Goal: Information Seeking & Learning: Find specific fact

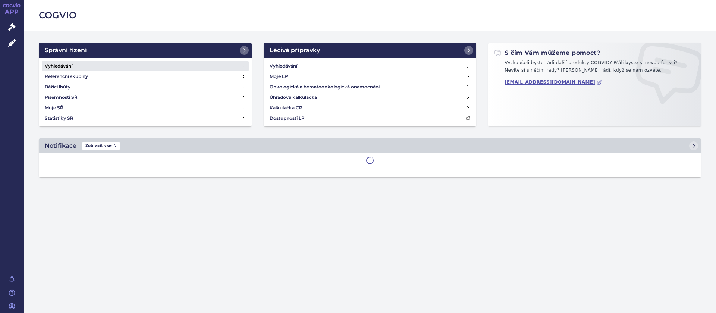
click at [57, 64] on h4 "Vyhledávání" at bounding box center [59, 65] width 28 height 7
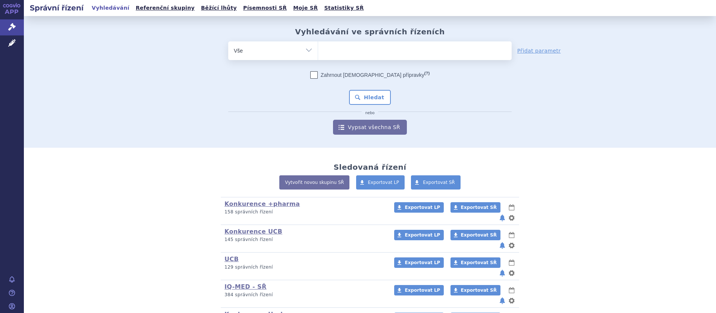
click at [359, 59] on span at bounding box center [414, 50] width 193 height 19
click at [318, 59] on select at bounding box center [318, 50] width 0 height 19
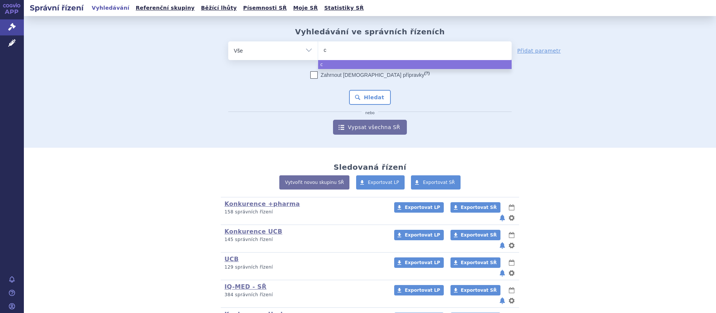
type input "ci"
type input "cim"
type input "cimzi"
type input "cimzia"
select select "cimzia"
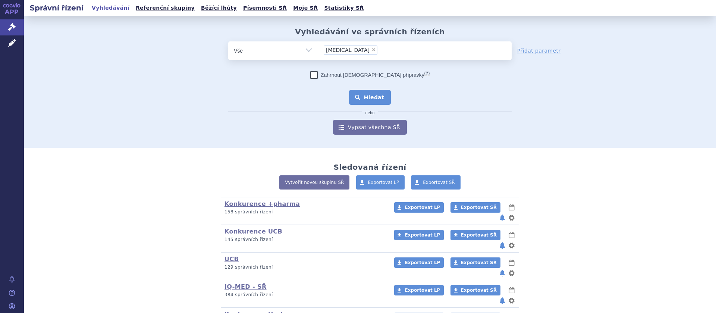
click at [373, 99] on button "Hledat" at bounding box center [370, 97] width 42 height 15
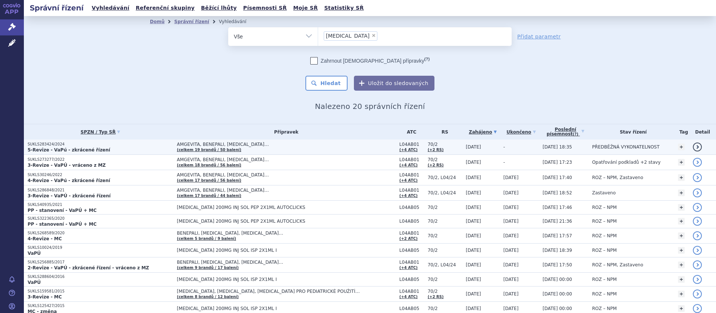
click at [51, 146] on p "SUKLS283424/2024" at bounding box center [100, 144] width 145 height 5
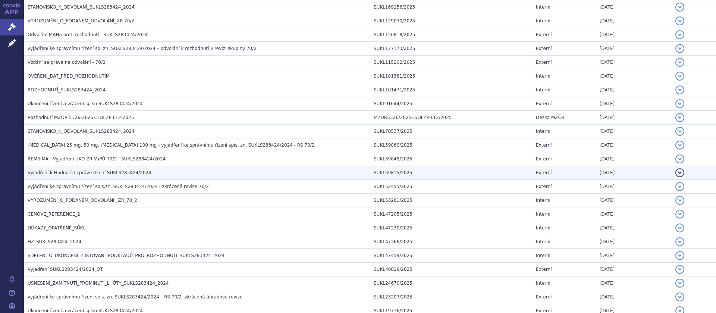
scroll to position [188, 0]
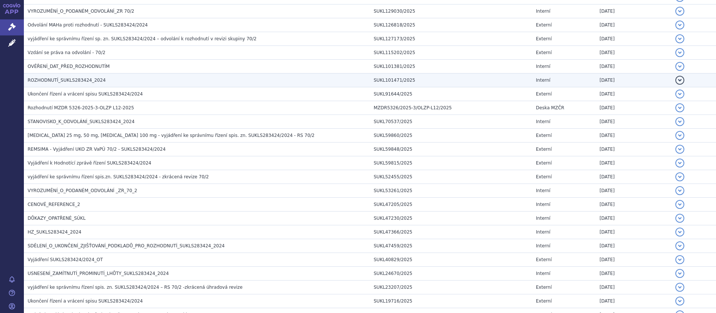
click at [83, 82] on span "ROZHODNUTÍ_SUKLS283424_2024" at bounding box center [67, 80] width 78 height 5
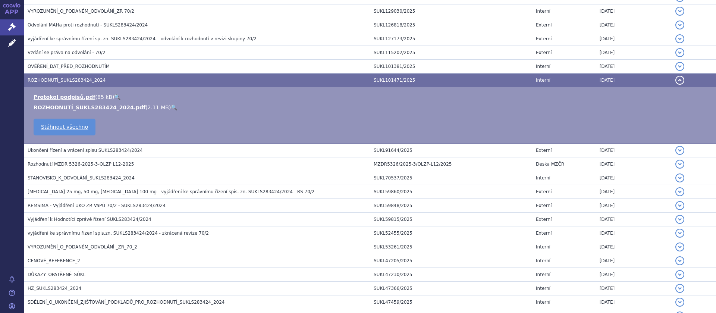
scroll to position [0, 0]
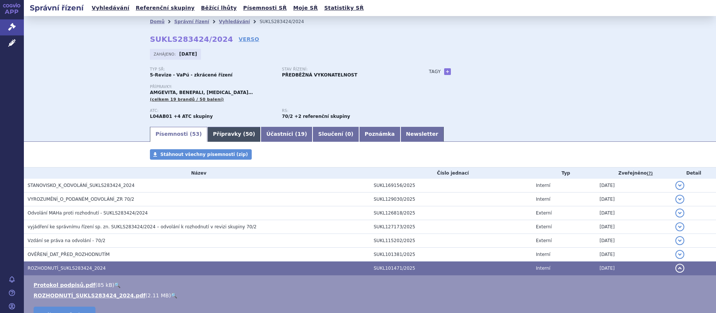
click at [228, 131] on link "Přípravky ( 50 )" at bounding box center [233, 134] width 53 height 15
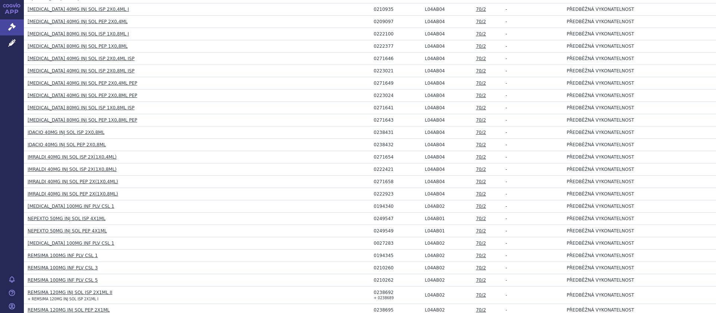
scroll to position [573, 0]
